Goal: Task Accomplishment & Management: Manage account settings

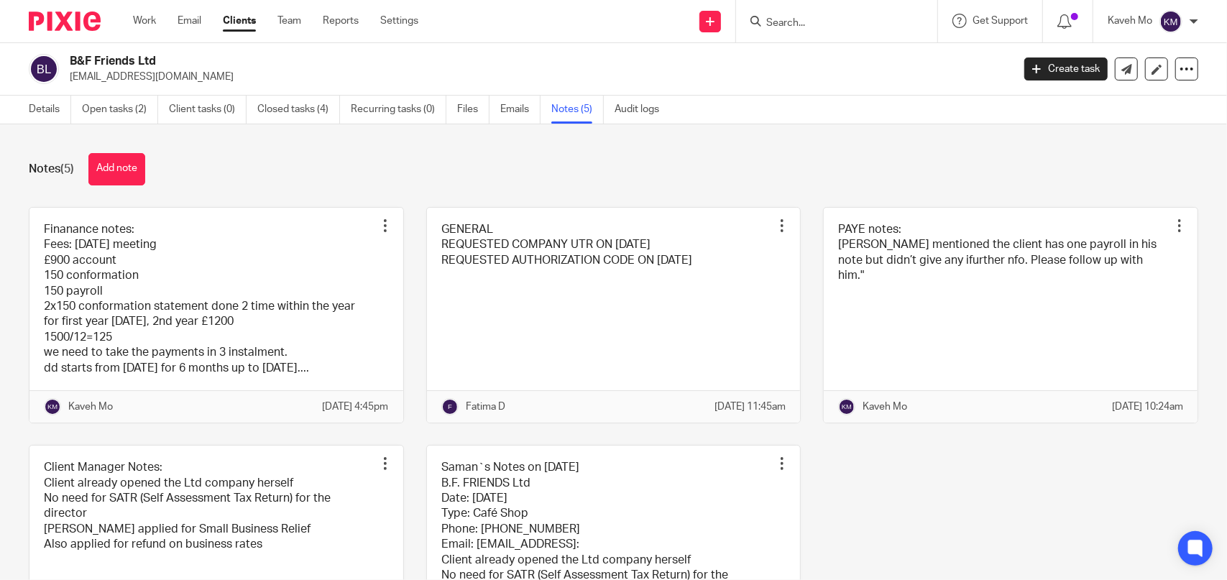
click at [237, 24] on link "Clients" at bounding box center [239, 21] width 33 height 14
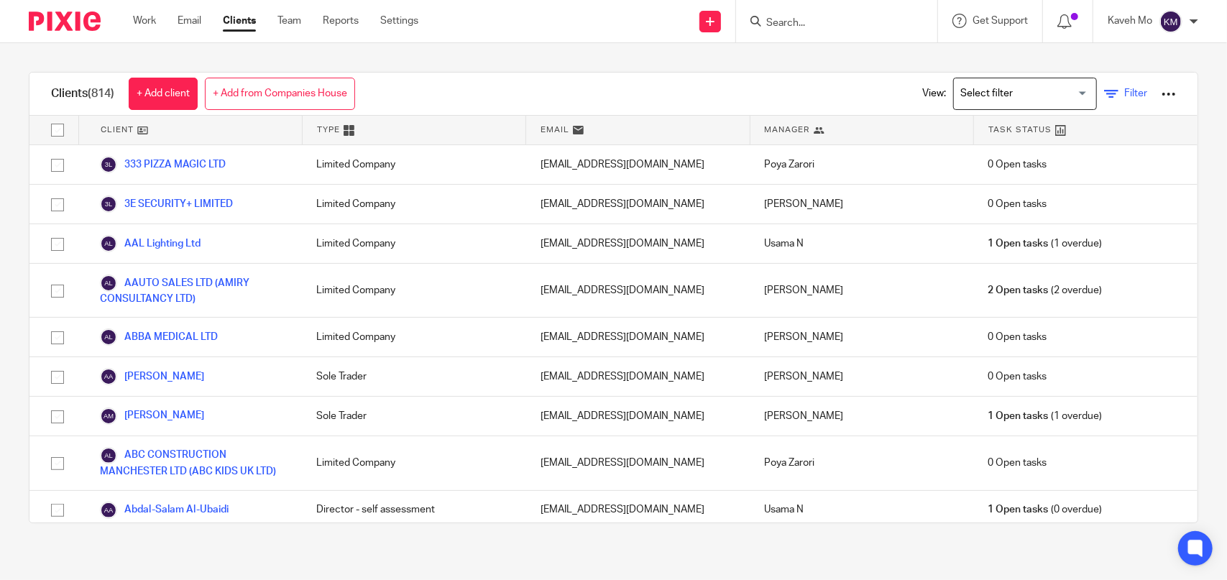
click at [1104, 99] on icon at bounding box center [1111, 94] width 14 height 14
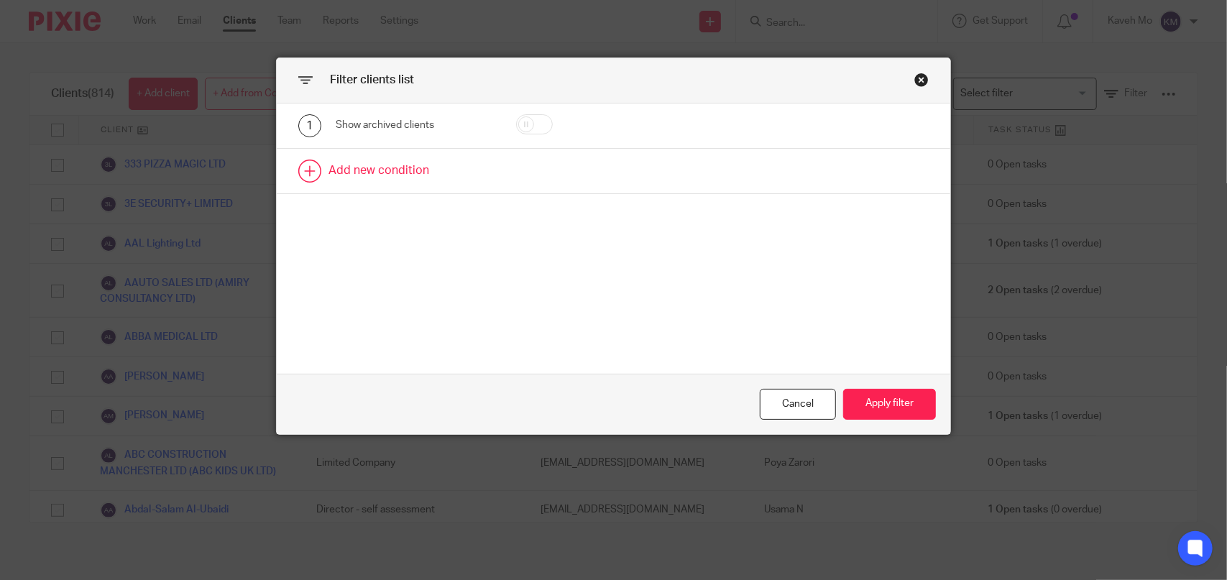
click at [383, 162] on link at bounding box center [614, 171] width 674 height 45
click at [416, 180] on div "Field" at bounding box center [405, 175] width 116 height 30
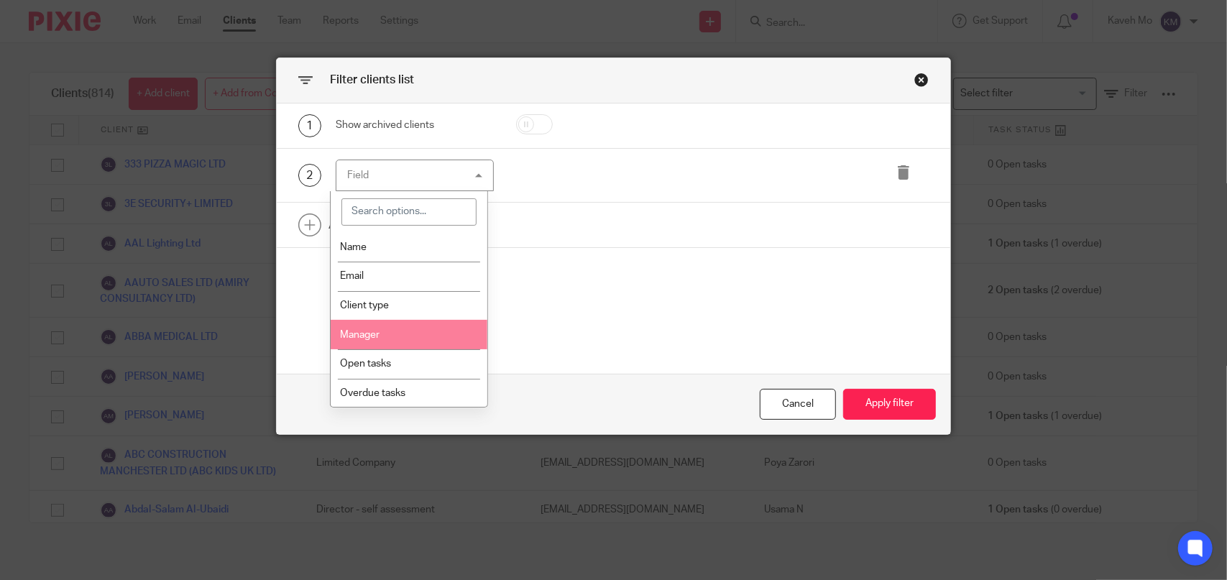
click at [412, 327] on li "Manager" at bounding box center [409, 334] width 157 height 29
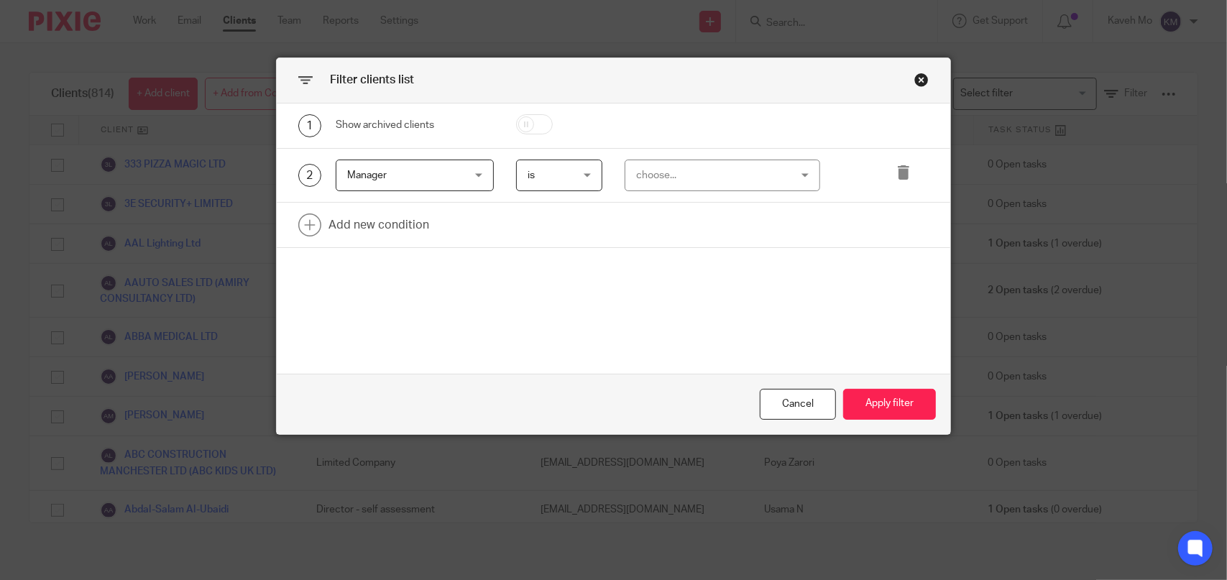
click at [759, 179] on div "choose..." at bounding box center [709, 175] width 147 height 30
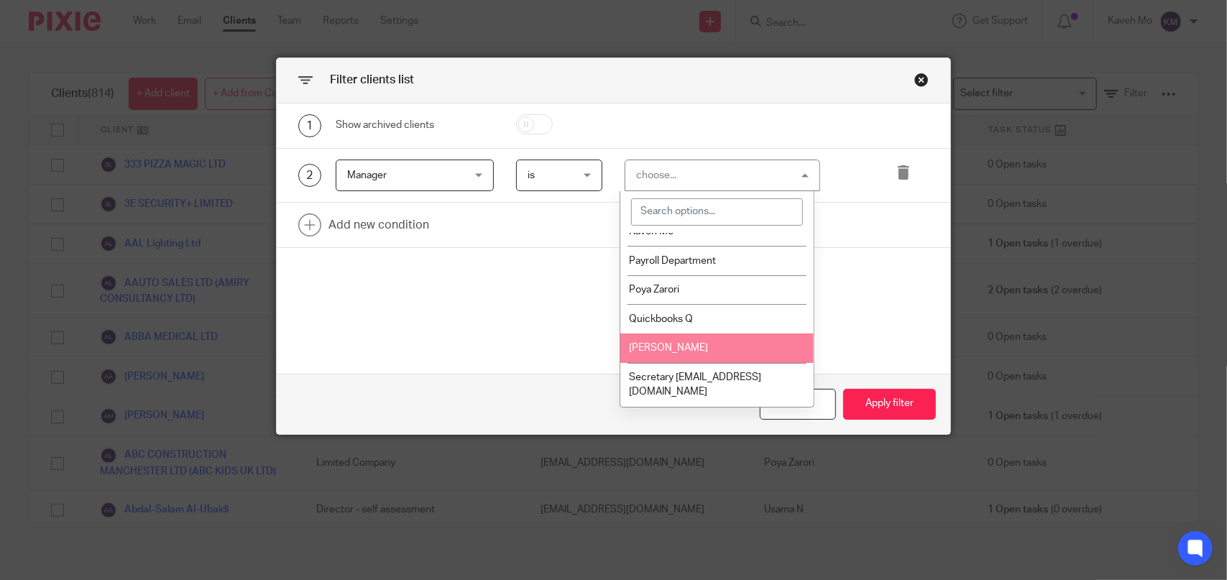
scroll to position [188, 0]
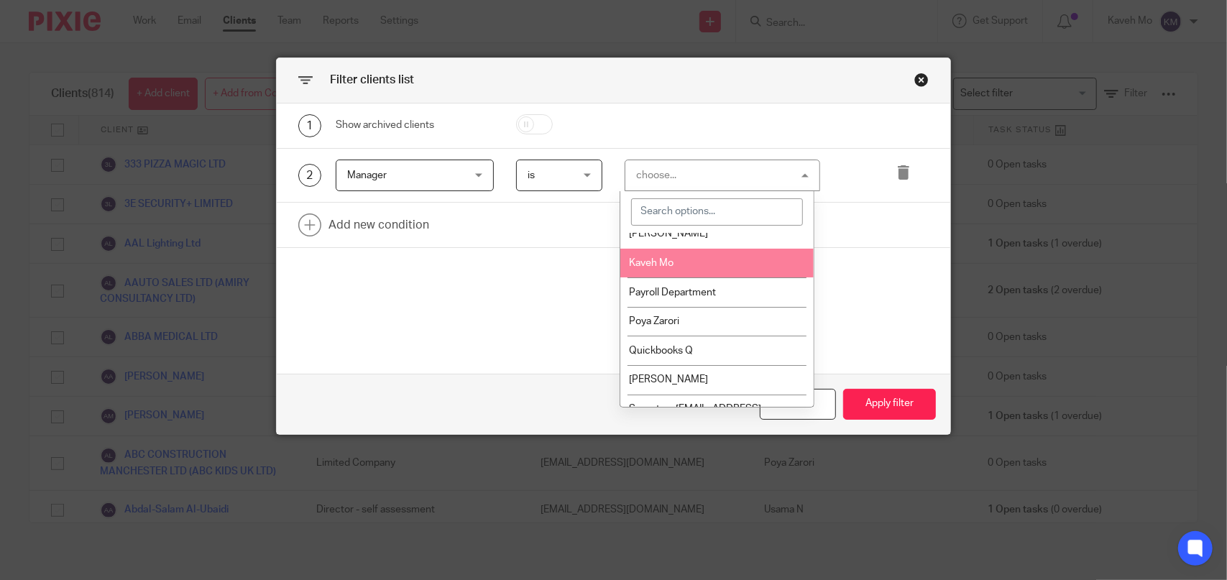
click at [685, 268] on li "Kaveh Mo" at bounding box center [718, 263] width 194 height 29
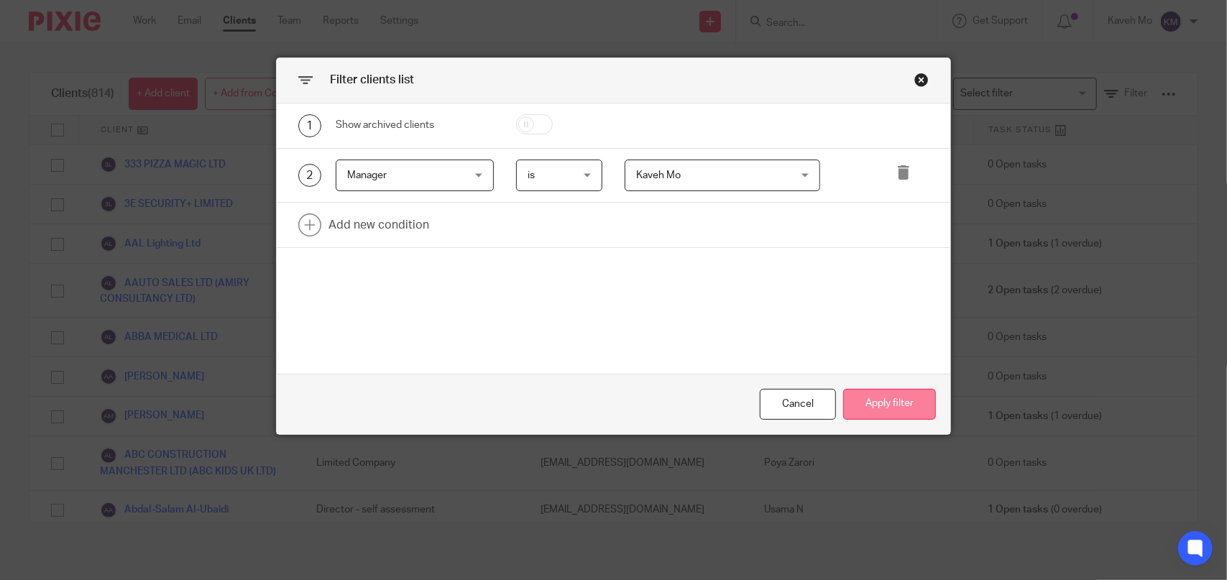
click at [890, 413] on button "Apply filter" at bounding box center [889, 404] width 93 height 31
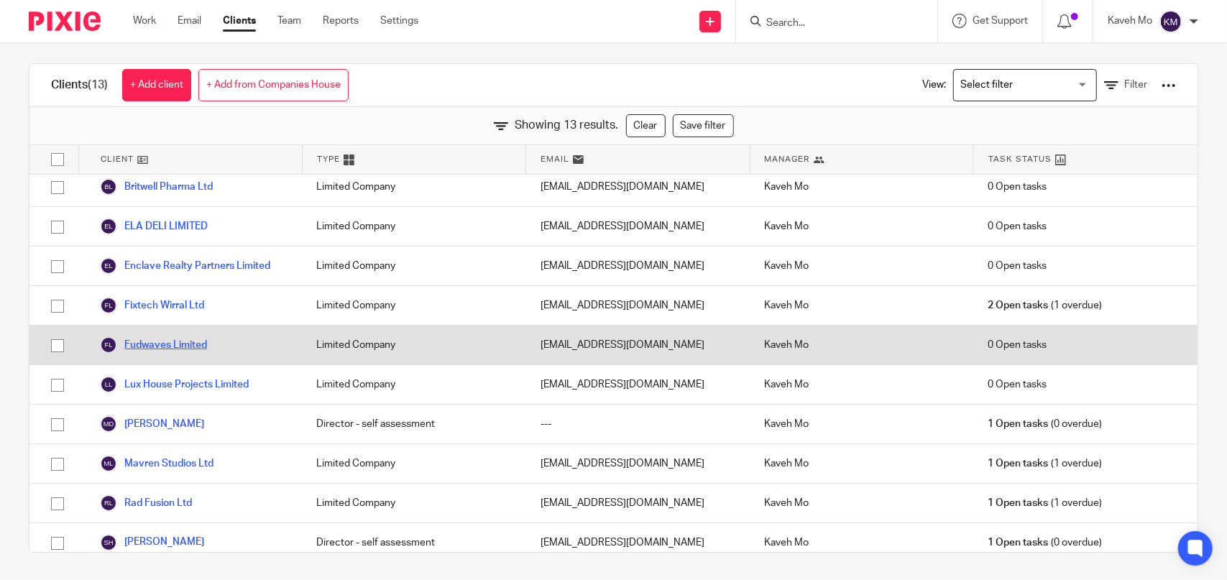
scroll to position [0, 0]
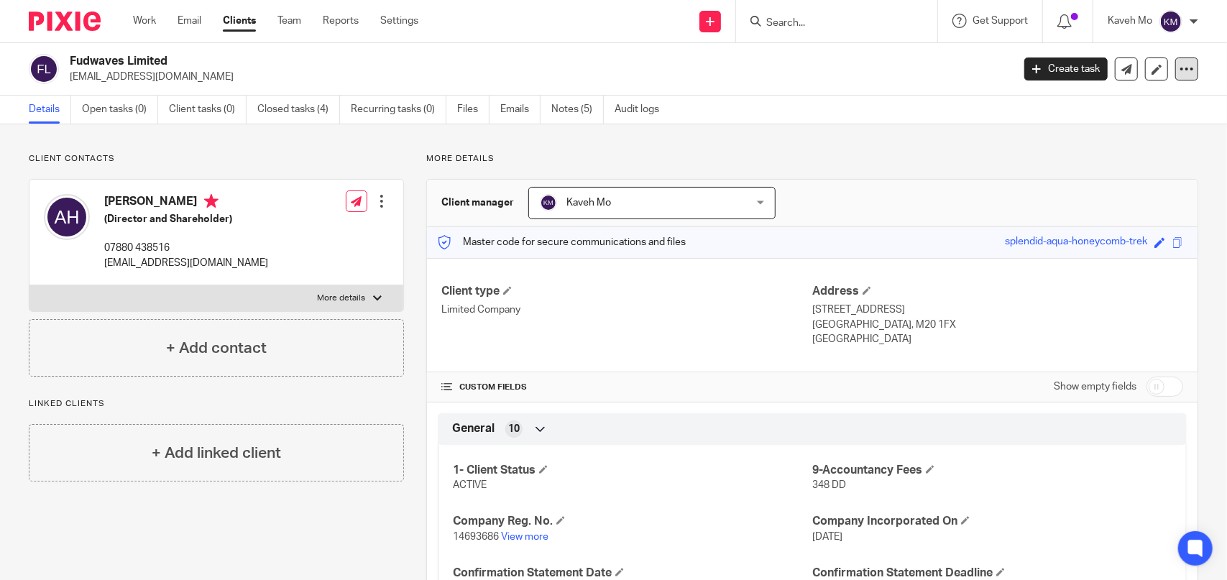
click at [1180, 72] on icon at bounding box center [1187, 69] width 14 height 14
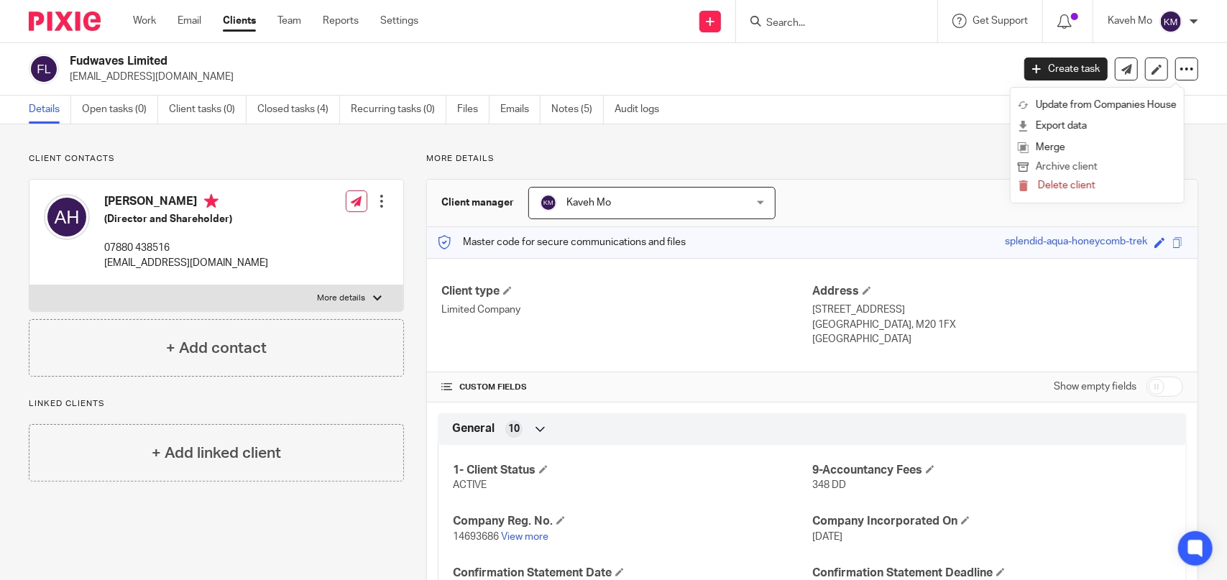
click at [1079, 170] on button "Archive client" at bounding box center [1097, 167] width 159 height 19
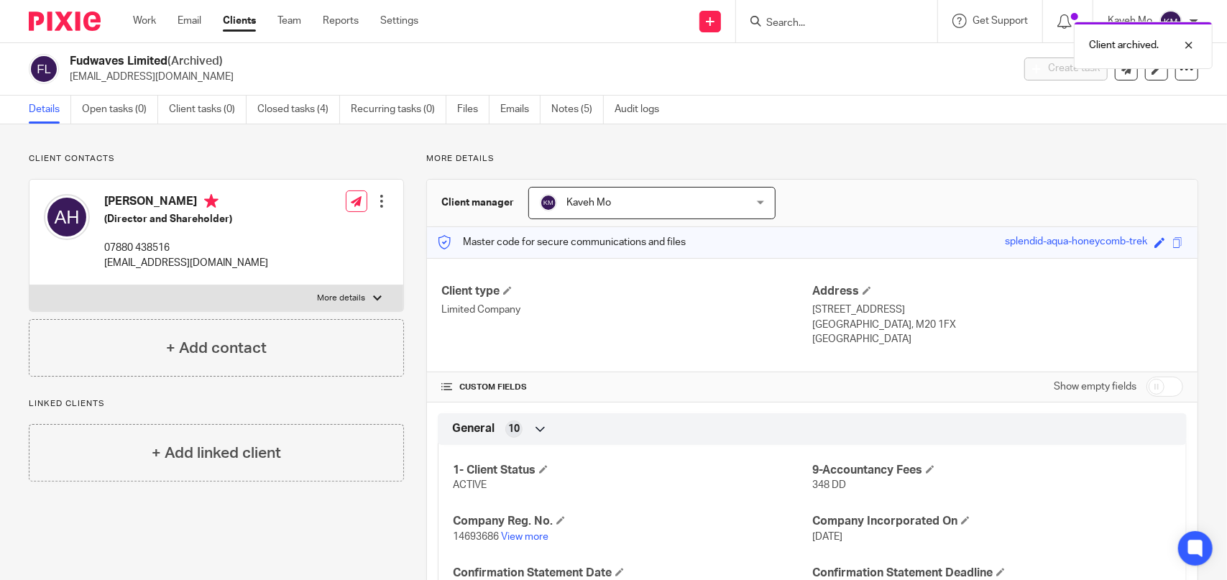
click at [80, 28] on img at bounding box center [65, 21] width 72 height 19
